Goal: Information Seeking & Learning: Learn about a topic

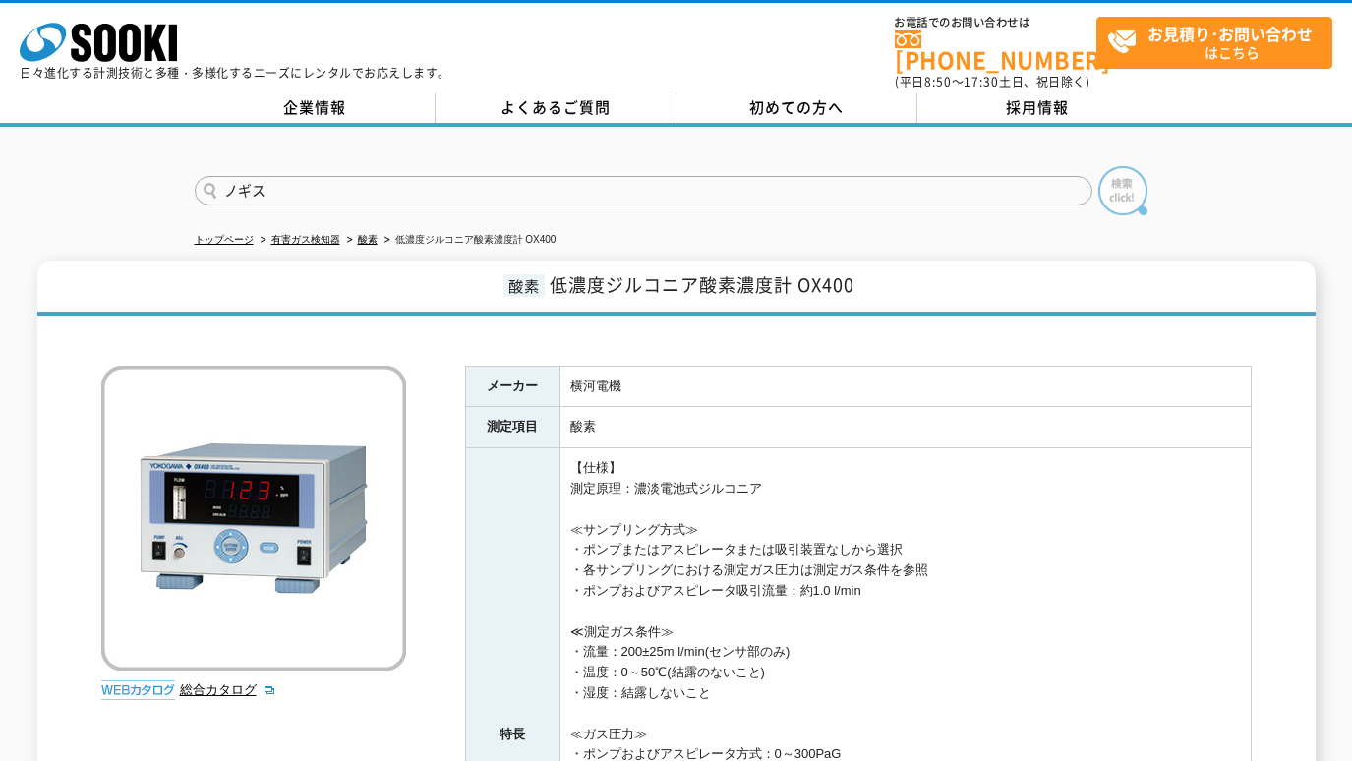
type input "ノギス"
click at [1138, 173] on img at bounding box center [1123, 190] width 49 height 49
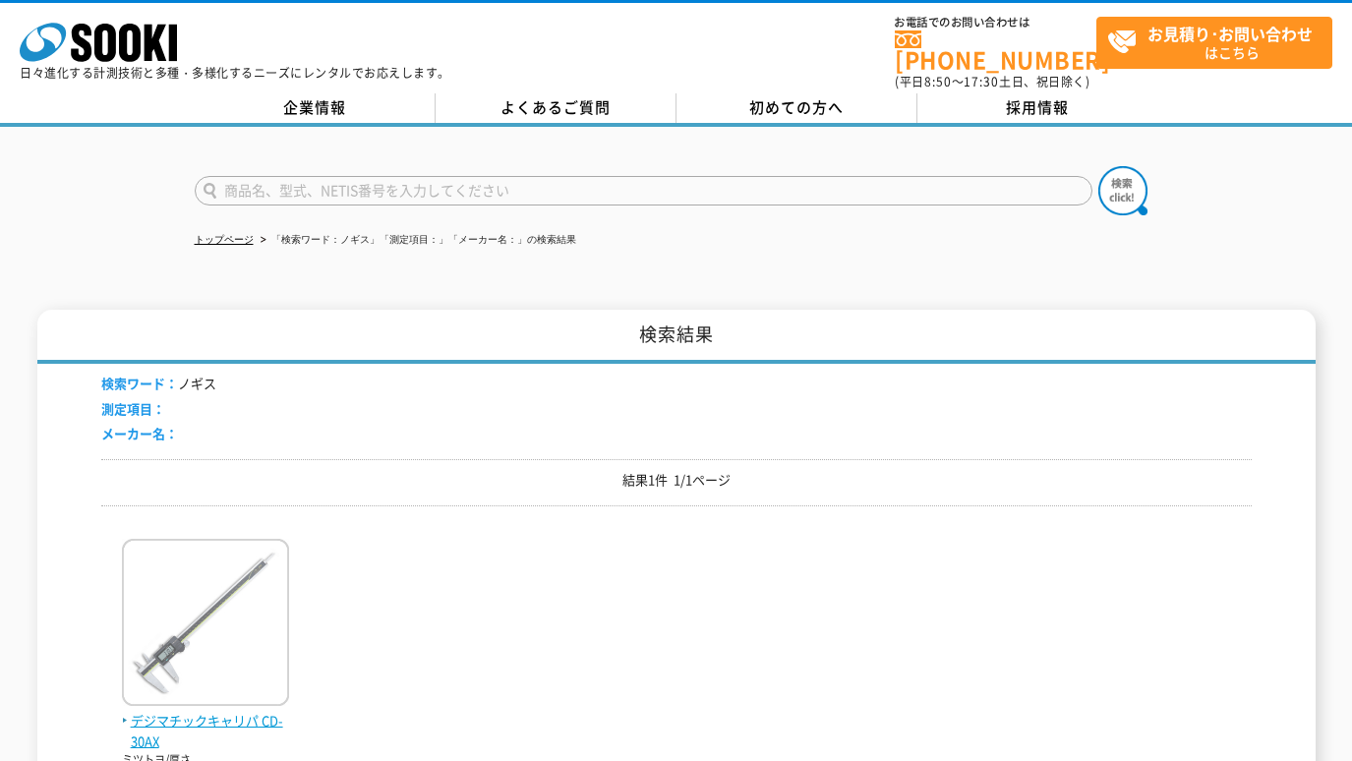
click at [261, 577] on img at bounding box center [205, 625] width 167 height 172
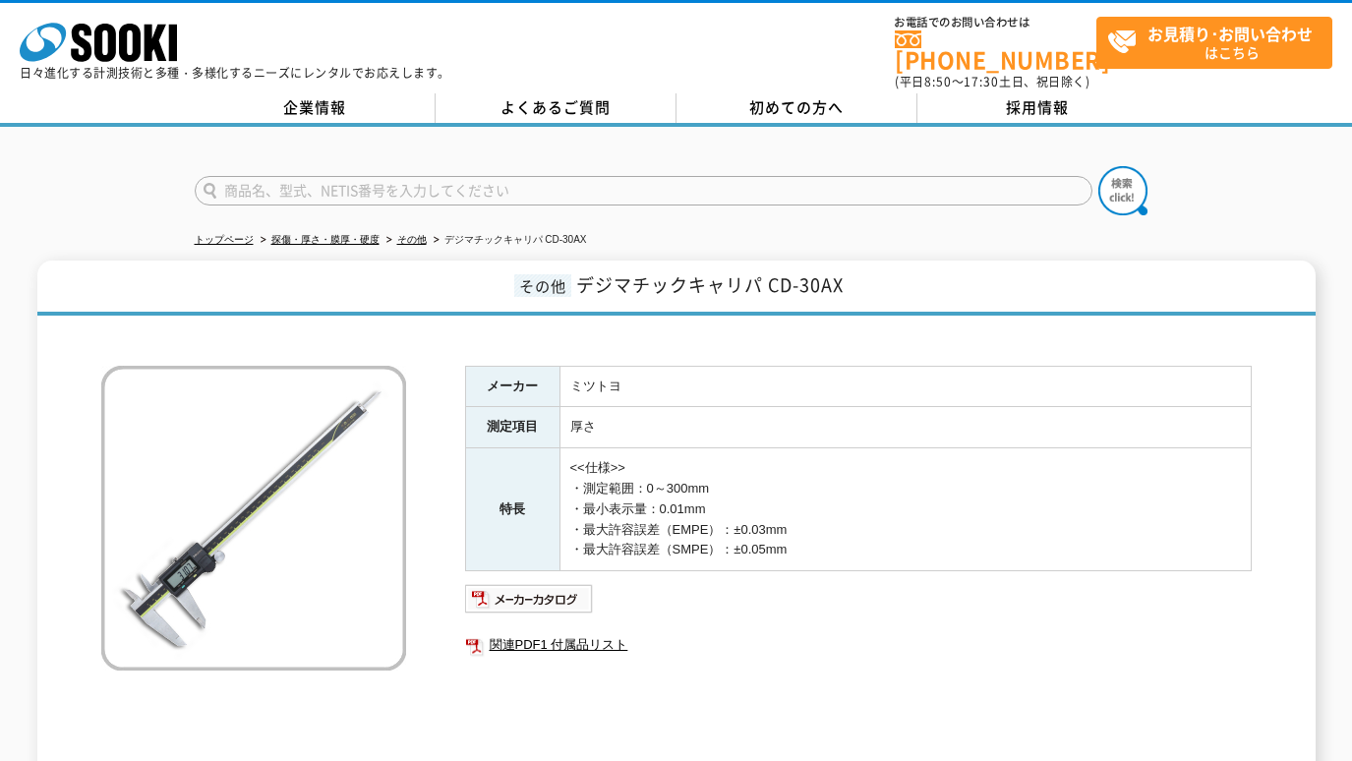
click at [117, 261] on h1 "その他 デジマチックキャリパ CD-30AX" at bounding box center [676, 288] width 1279 height 55
click at [467, 330] on div at bounding box center [676, 336] width 1151 height 21
drag, startPoint x: 553, startPoint y: 348, endPoint x: 603, endPoint y: 346, distance: 50.2
click at [553, 348] on div "メーカー ミツトヨ 測定項目 厚さ 特長 <<仕様>> ・測定範囲：0～300mm ・最小表示量：0.01mm ・最大許容誤差（EMPE）：±0.03mm ・…" at bounding box center [676, 557] width 1151 height 463
drag, startPoint x: 575, startPoint y: 268, endPoint x: 687, endPoint y: 270, distance: 111.2
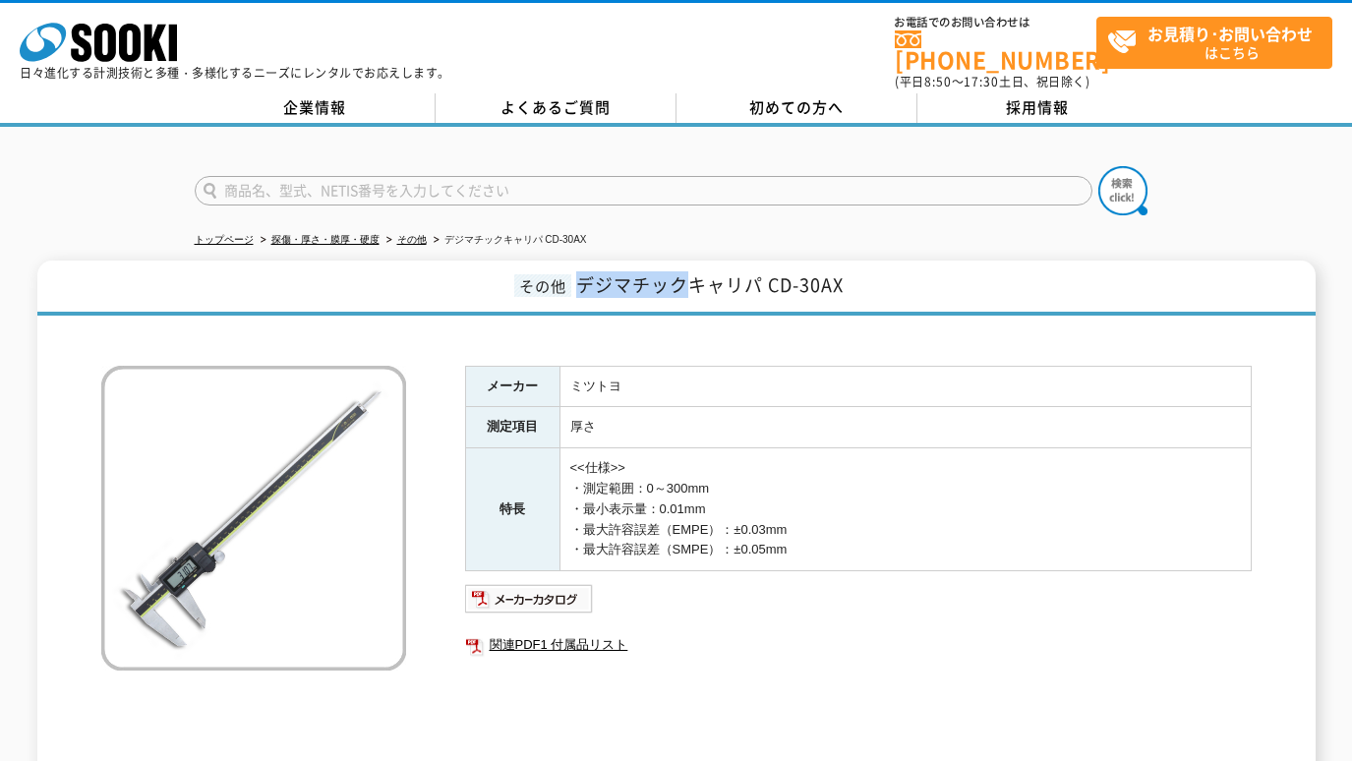
click at [687, 271] on span "デジマチックキャリパ CD-30AX" at bounding box center [710, 284] width 268 height 27
copy span "デジマチック"
click at [390, 178] on input "text" at bounding box center [644, 191] width 898 height 30
paste input "デジマチック"
type input "デジマチック"
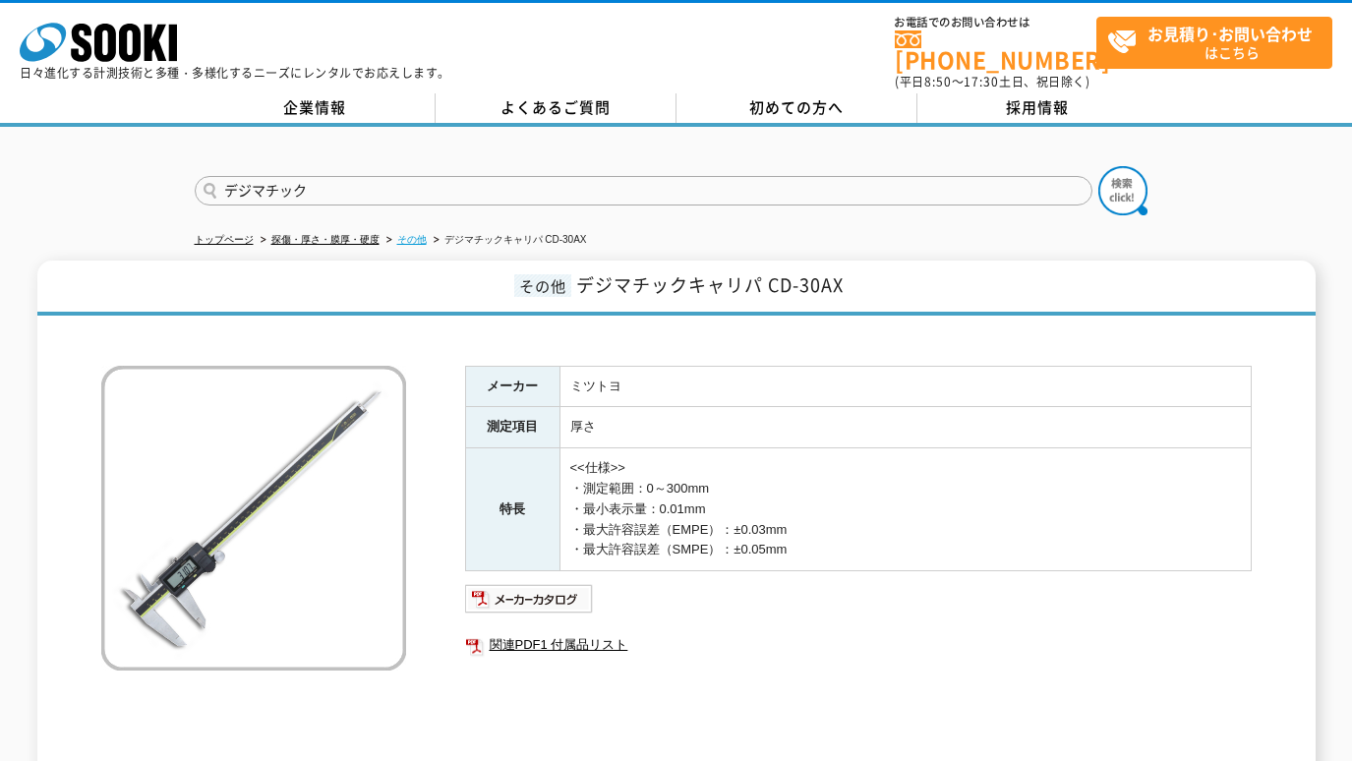
click at [409, 234] on link "その他" at bounding box center [412, 239] width 30 height 11
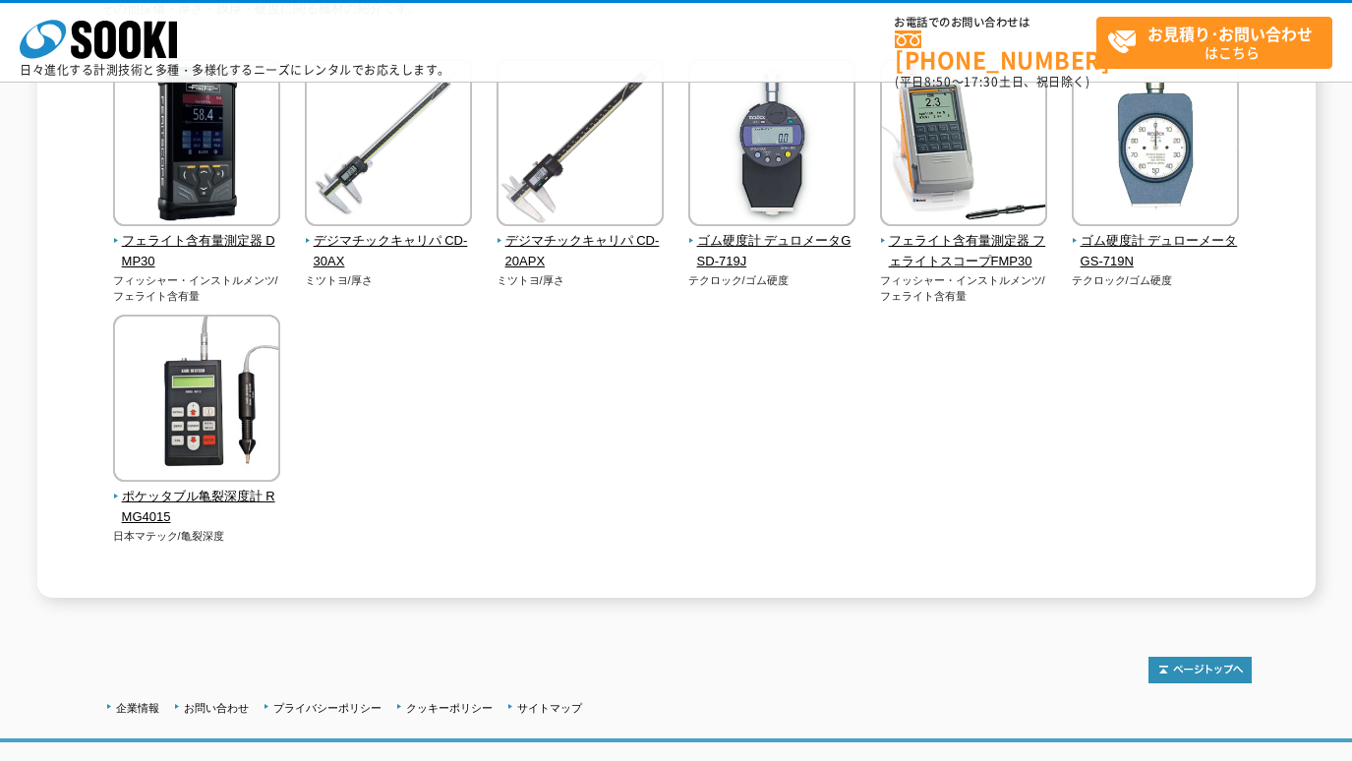
scroll to position [202, 0]
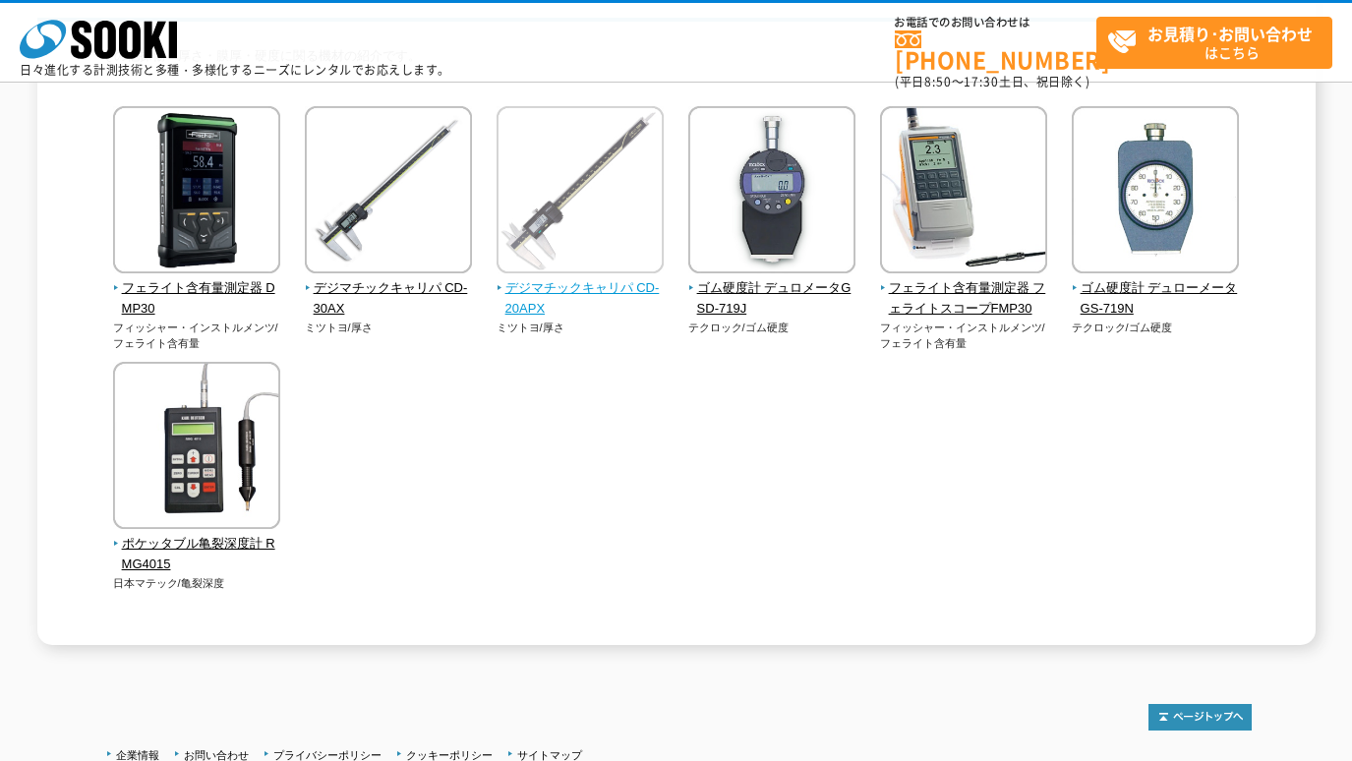
click at [593, 202] on img at bounding box center [580, 192] width 167 height 172
